Goal: Check status: Check status

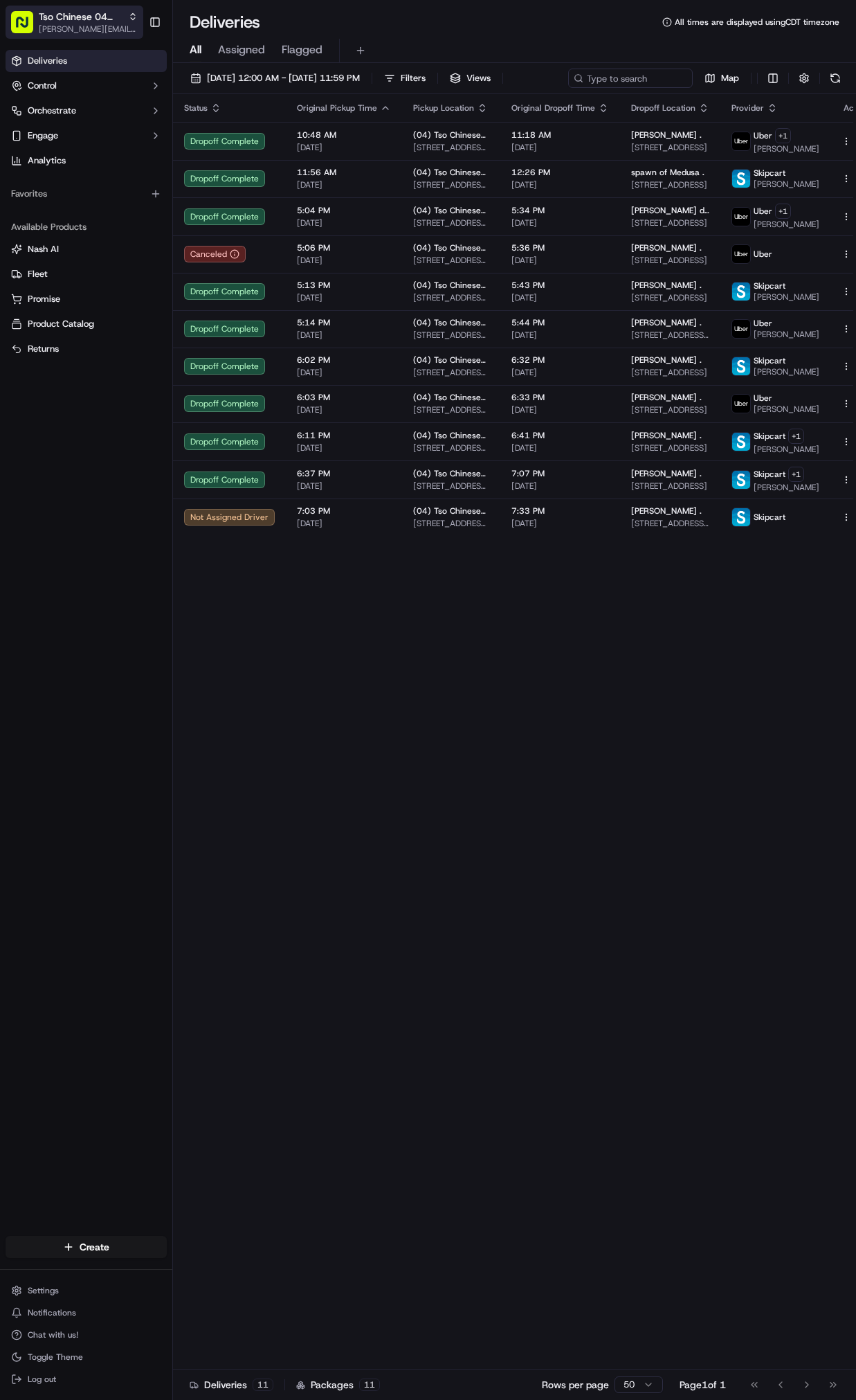
click at [96, 22] on span "Tso Chinese 04 Round Rock" at bounding box center [81, 16] width 84 height 14
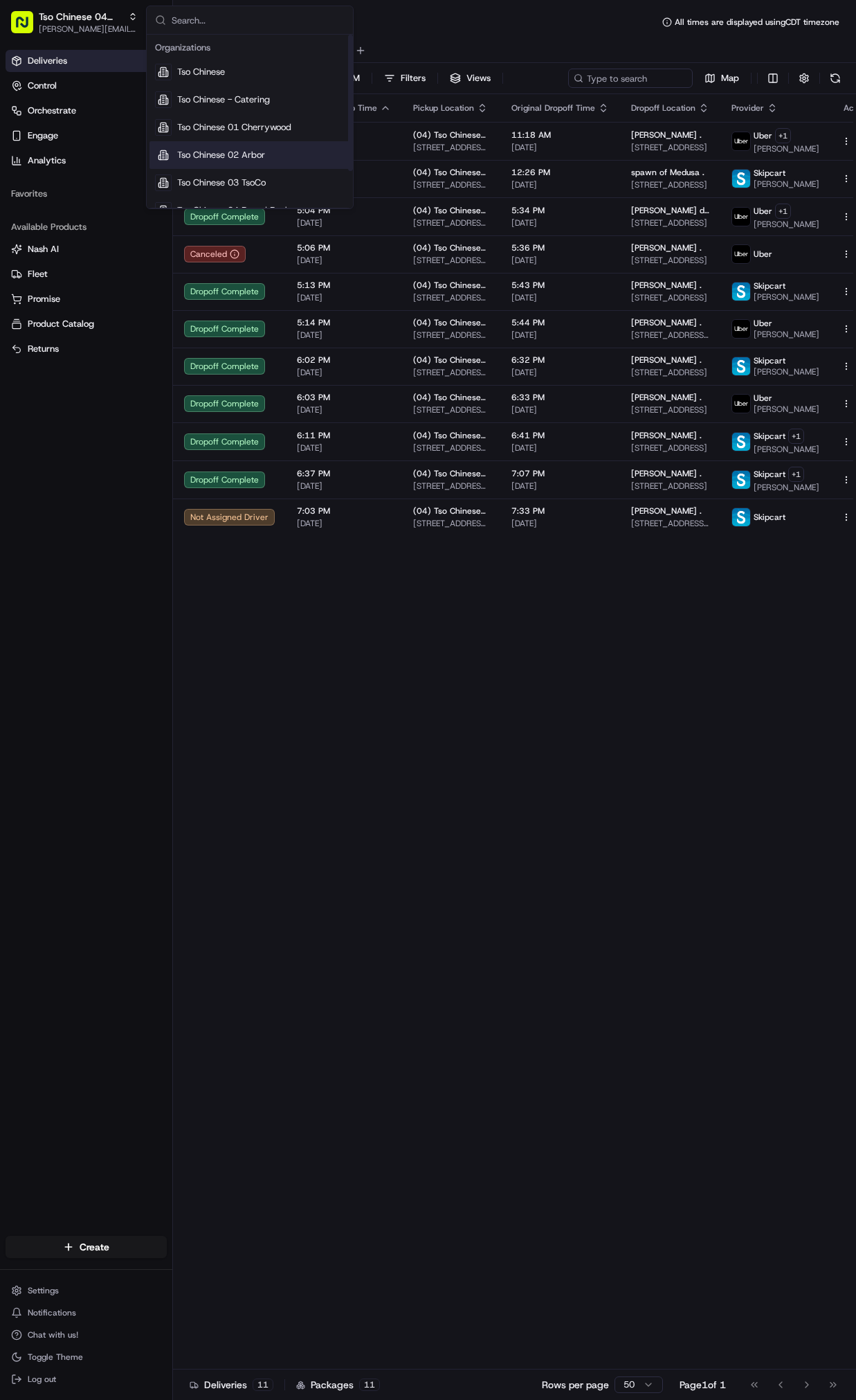
click at [265, 153] on span "Tso Chinese 02 Arbor" at bounding box center [221, 154] width 88 height 12
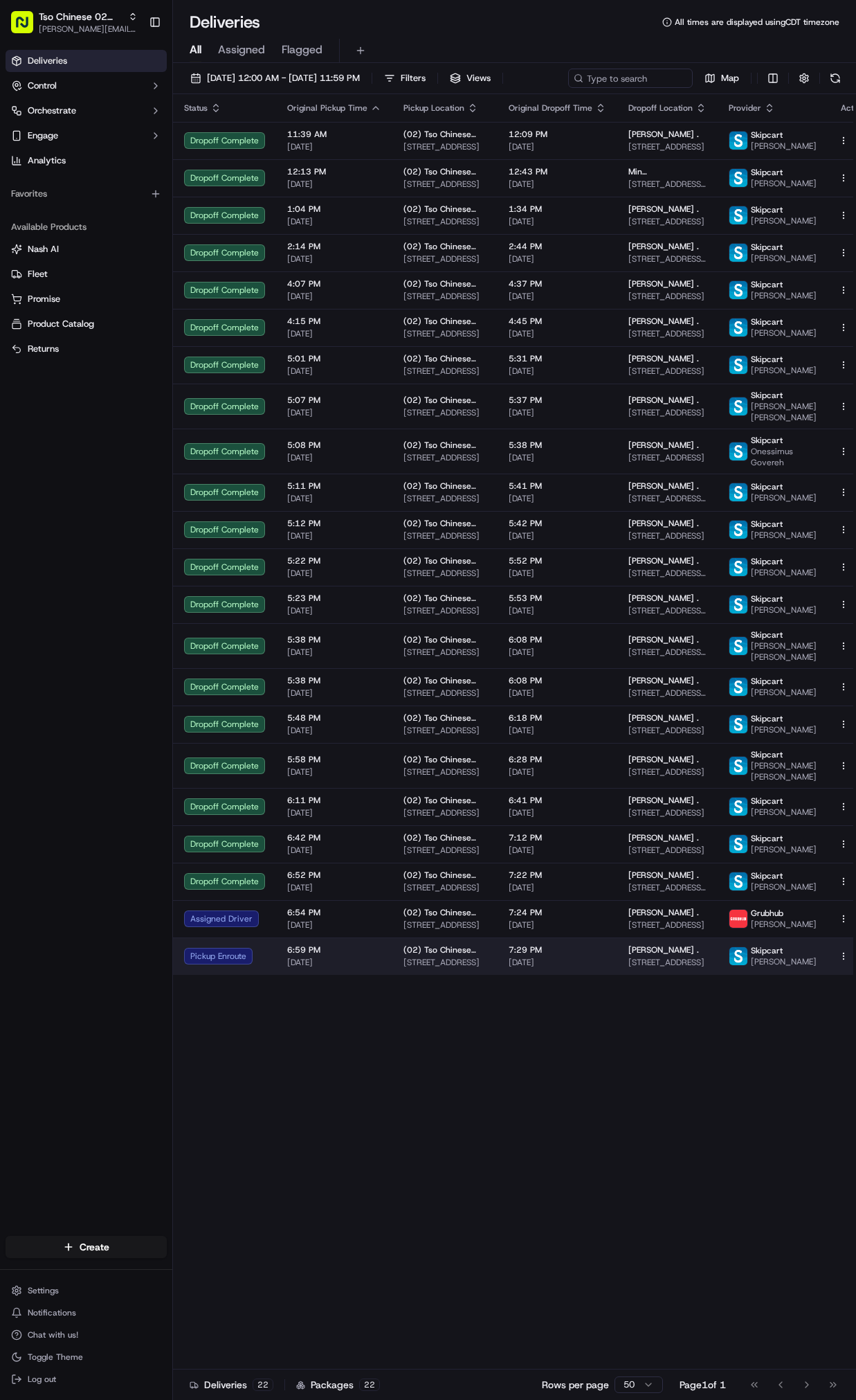
click at [533, 967] on span "[DATE]" at bounding box center [557, 963] width 98 height 11
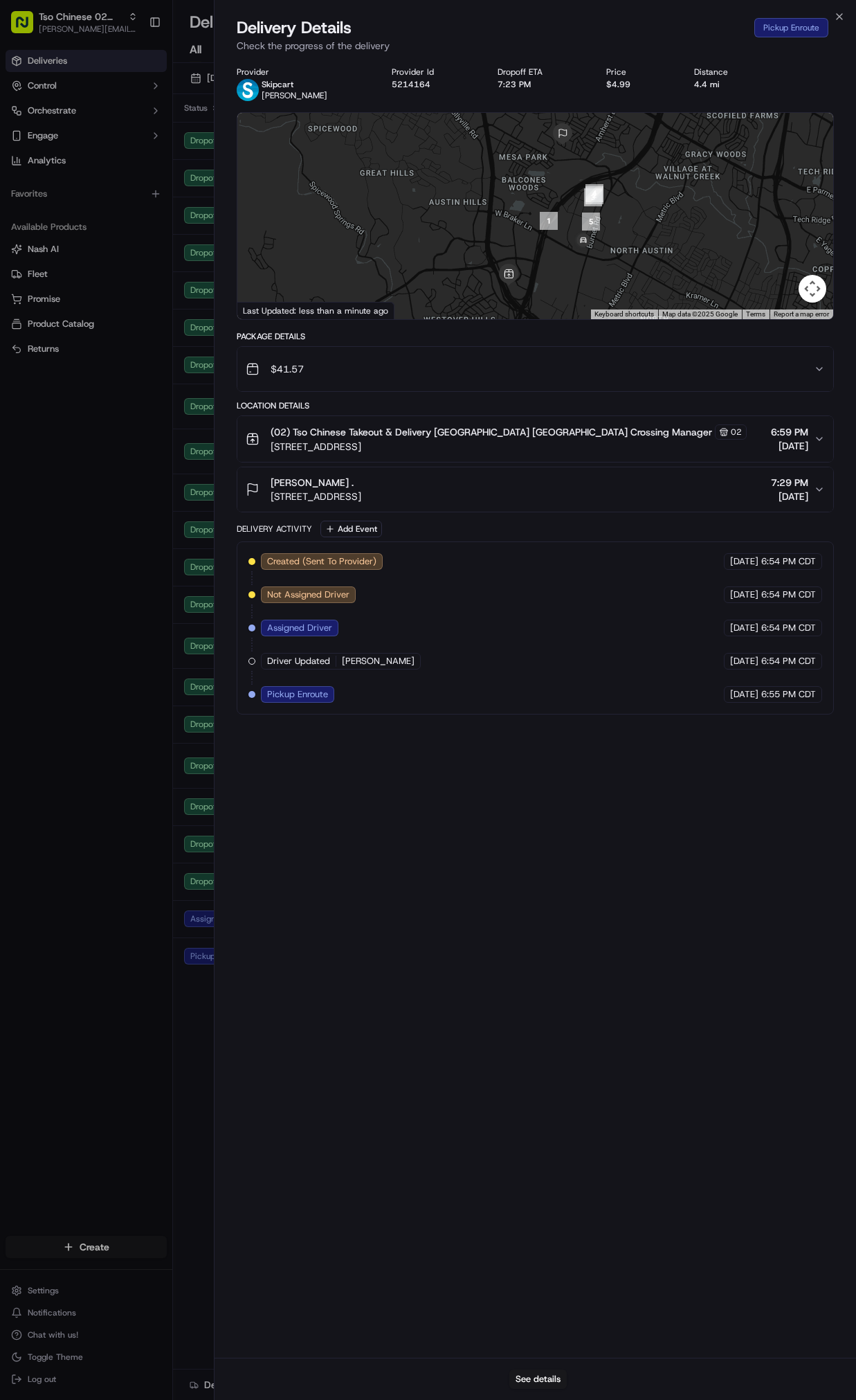
click at [110, 1034] on body "Tso Chinese 02 Arbor [PERSON_NAME][EMAIL_ADDRESS][DOMAIN_NAME] Toggle Sidebar D…" at bounding box center [428, 700] width 856 height 1400
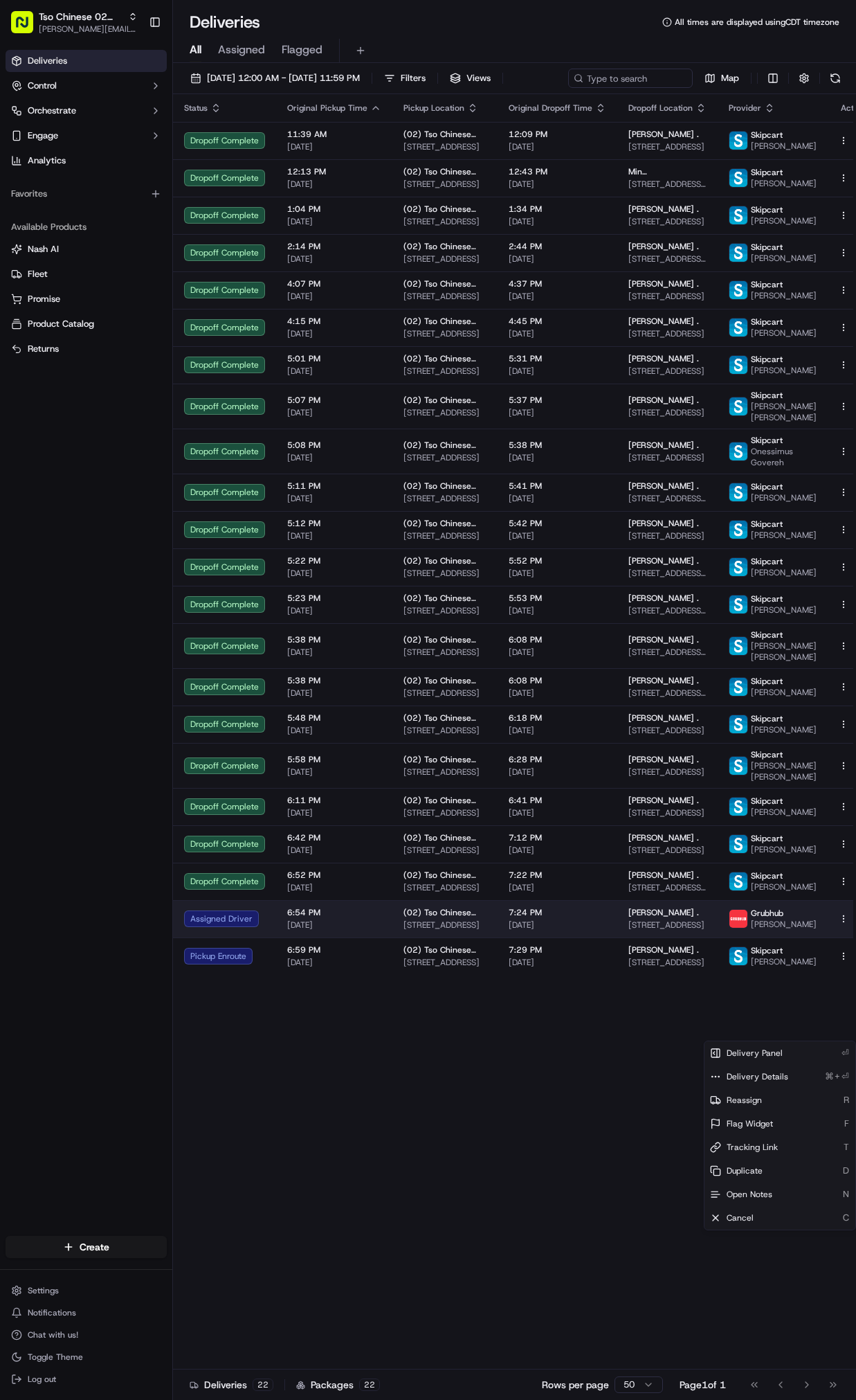
click at [821, 1034] on html "Tso Chinese 02 Arbor [PERSON_NAME][EMAIL_ADDRESS][DOMAIN_NAME] Toggle Sidebar D…" at bounding box center [428, 700] width 856 height 1400
click at [583, 1176] on html "Tso Chinese 02 Arbor [PERSON_NAME][EMAIL_ADDRESS][DOMAIN_NAME] Toggle Sidebar D…" at bounding box center [428, 700] width 856 height 1400
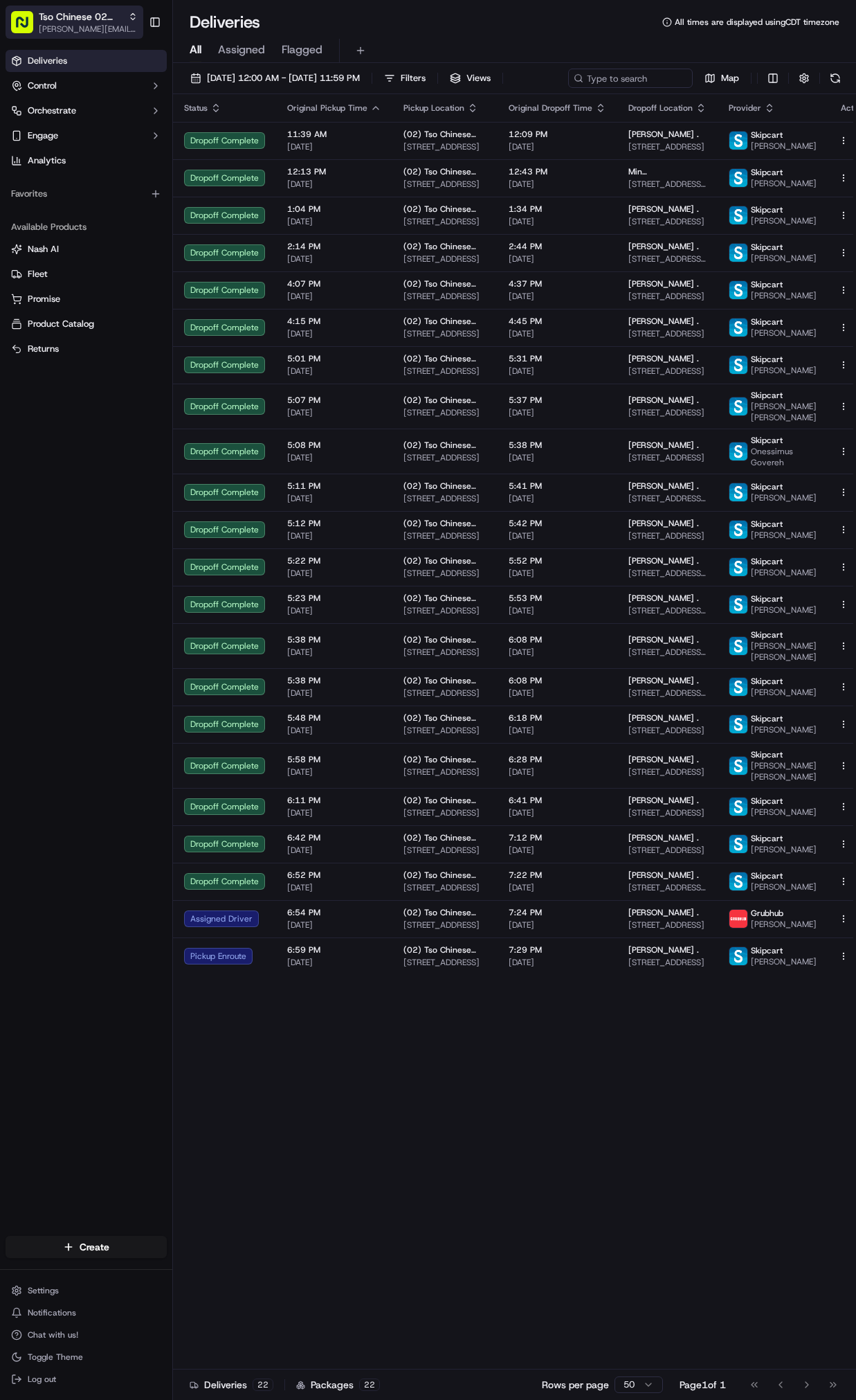
click at [81, 27] on span "[PERSON_NAME][EMAIL_ADDRESS][DOMAIN_NAME]" at bounding box center [88, 29] width 99 height 11
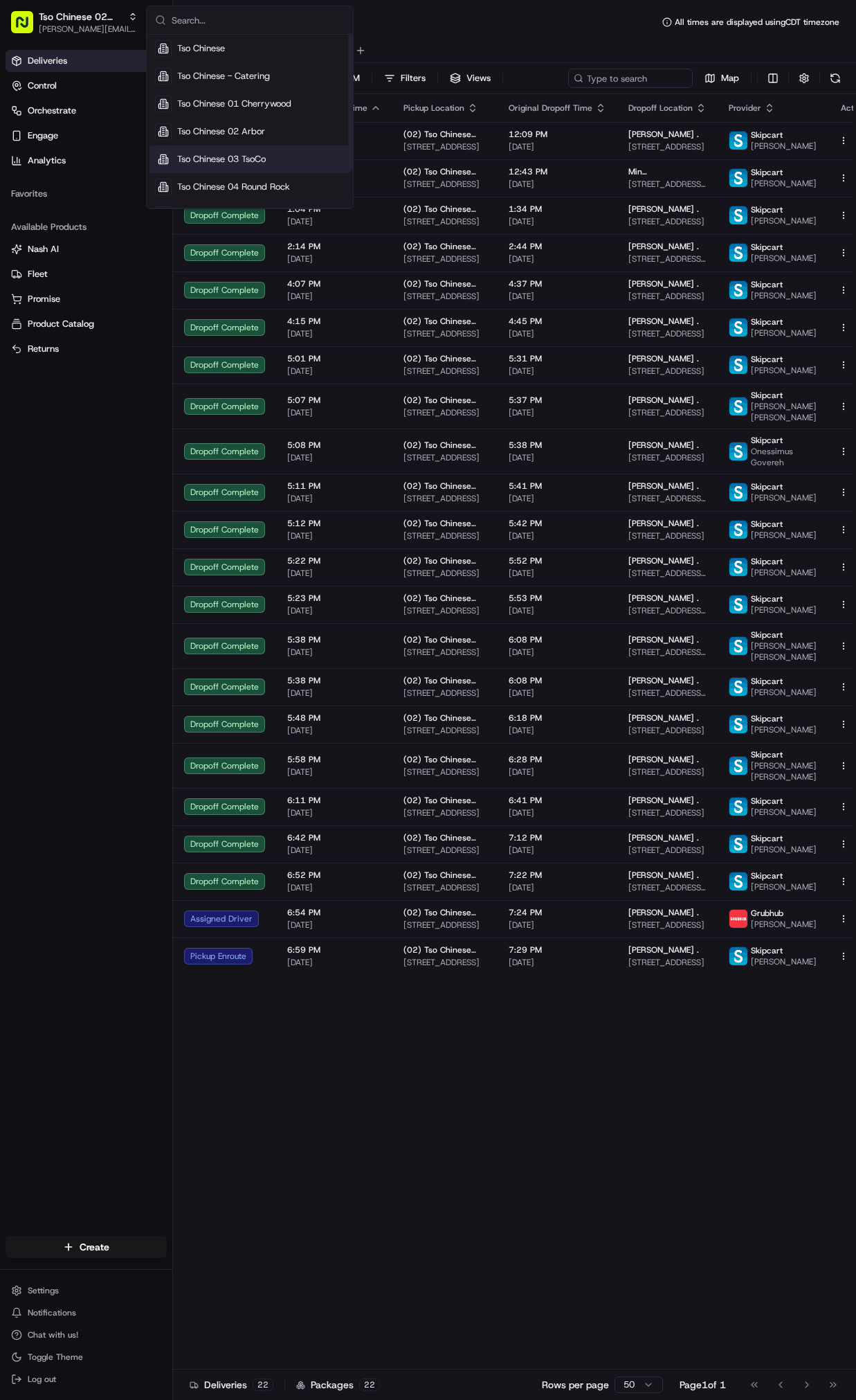
scroll to position [47, 0]
click at [305, 157] on div "Tso Chinese 04 Round Rock" at bounding box center [249, 163] width 201 height 27
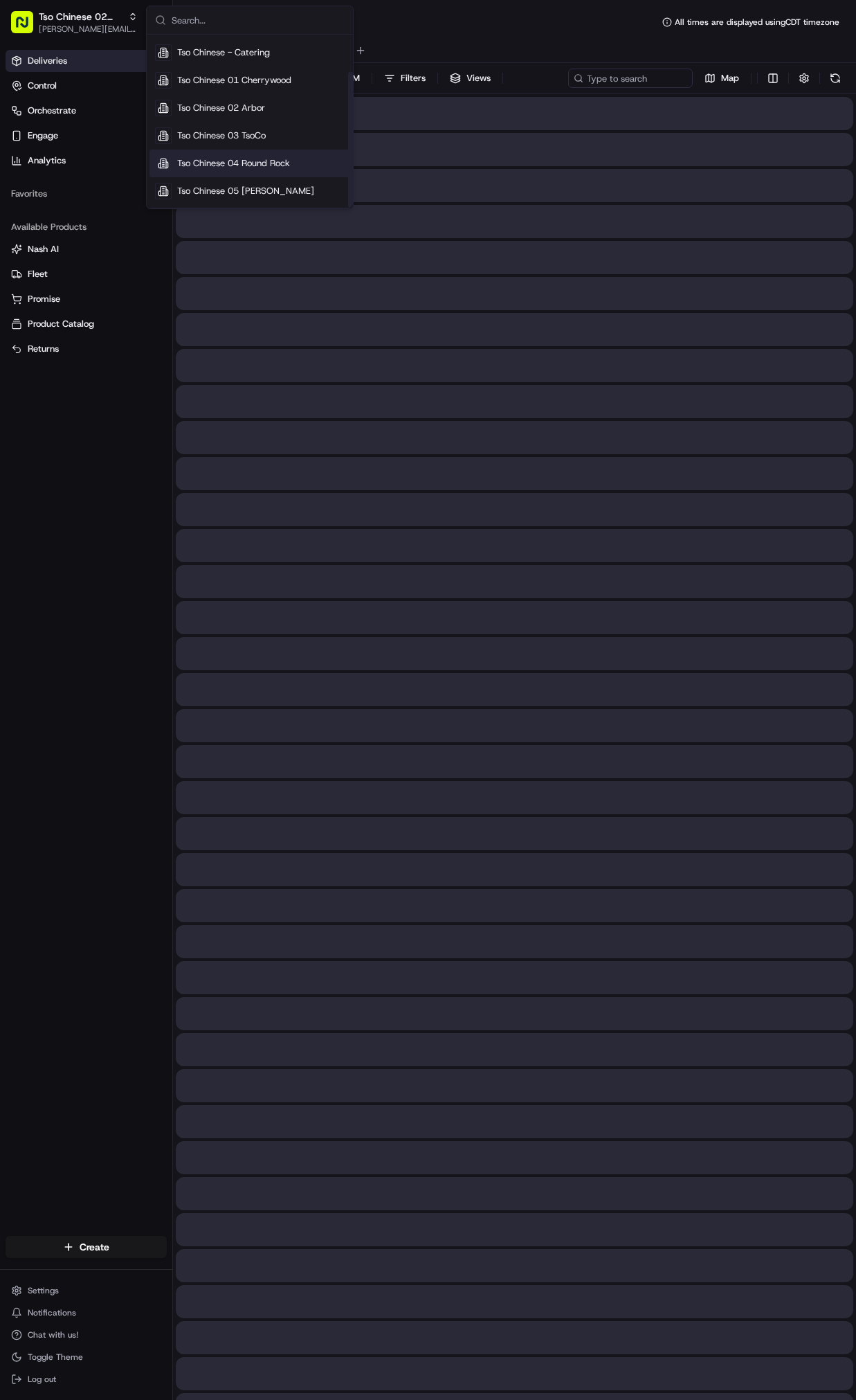
scroll to position [0, 0]
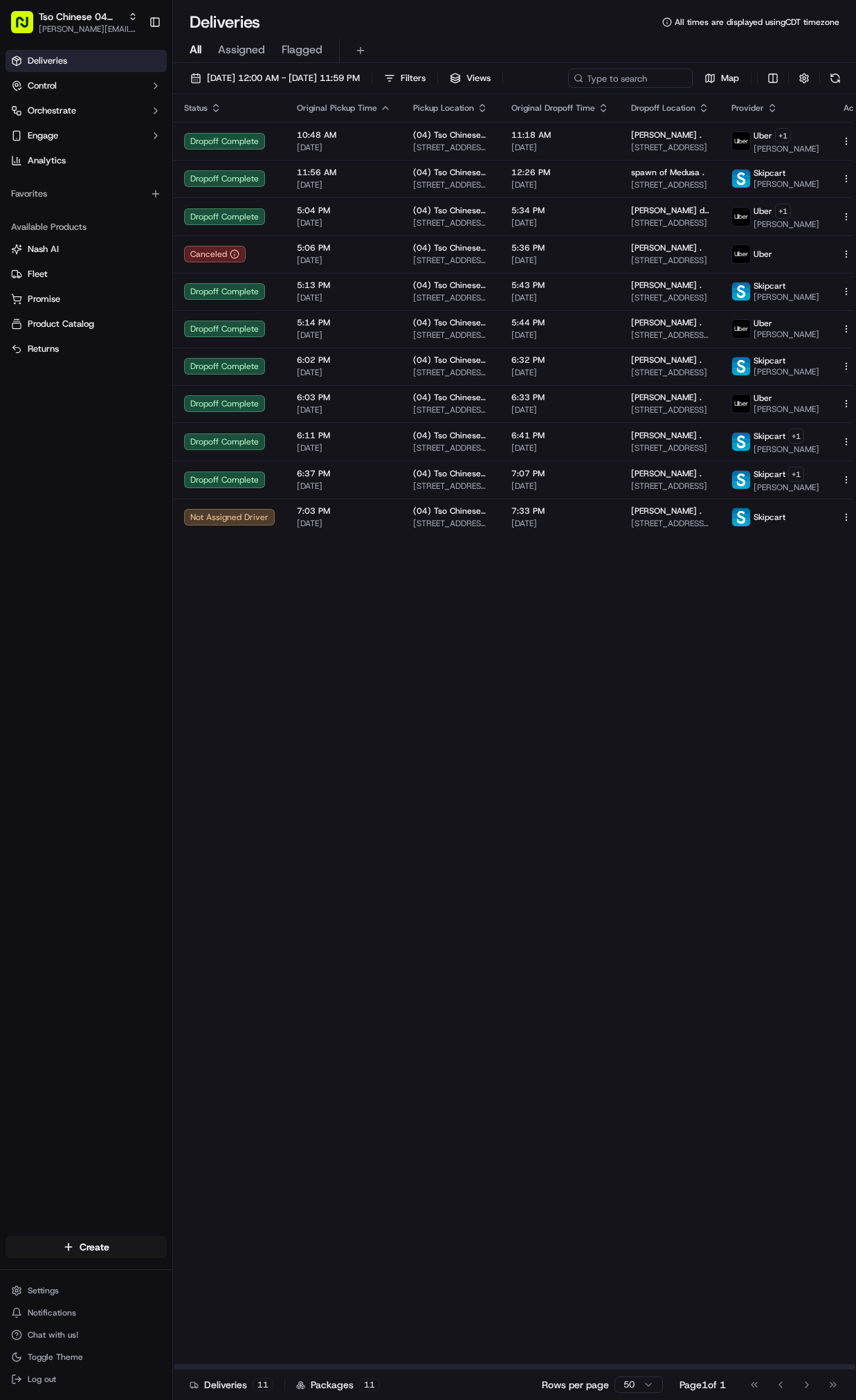
click at [283, 900] on div "Status Original Pickup Time Pickup Location Original Dropoff Time Dropoff Locat…" at bounding box center [527, 732] width 708 height 1275
